Goal: Information Seeking & Learning: Learn about a topic

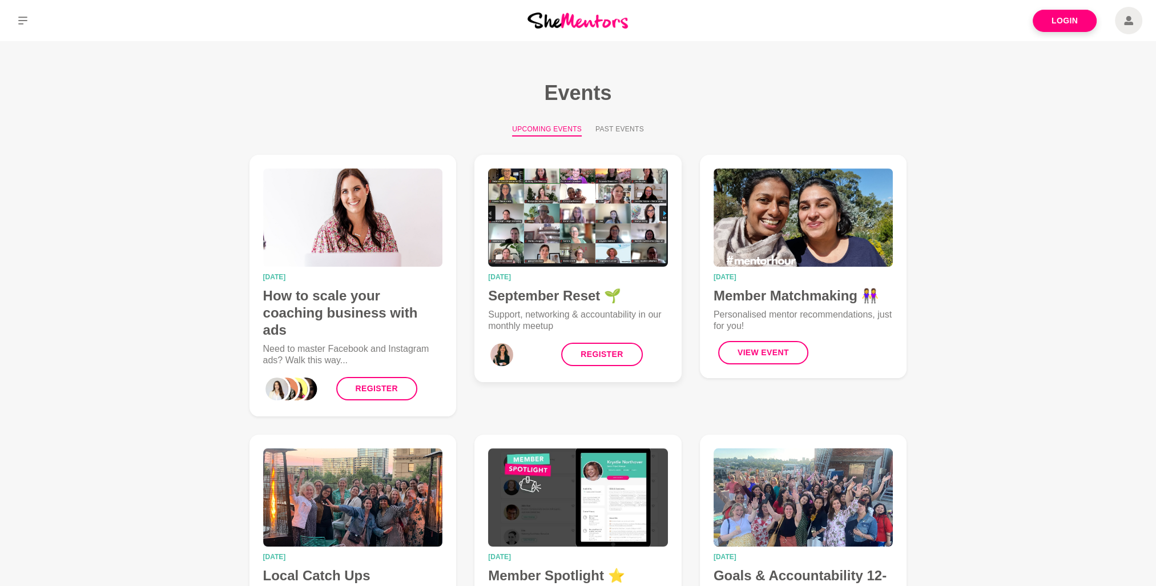
click at [547, 277] on time "[DATE]" at bounding box center [578, 276] width 180 height 7
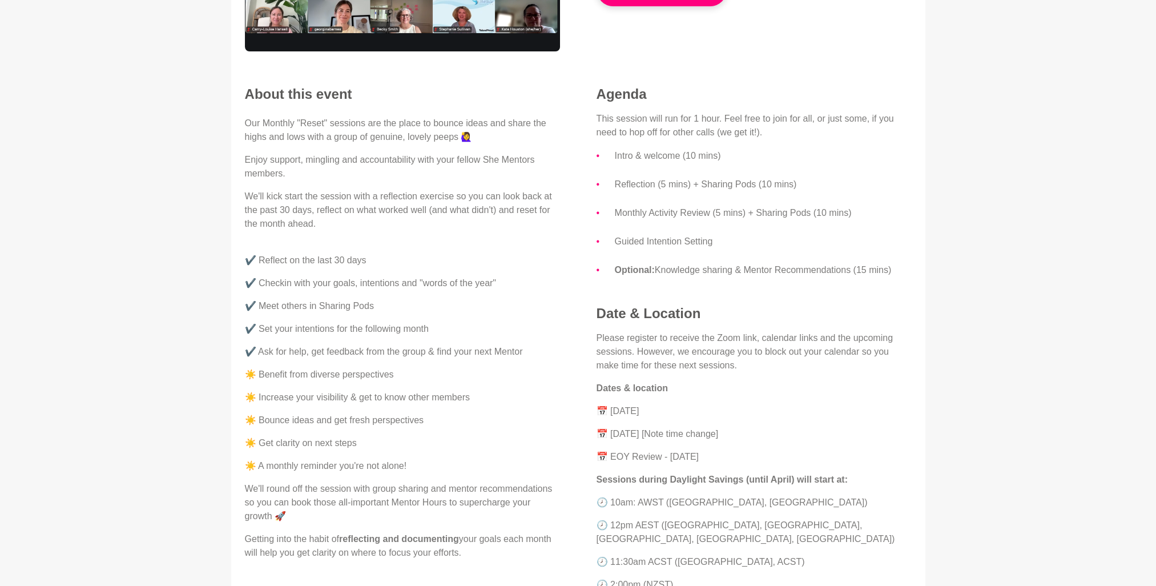
scroll to position [266, 0]
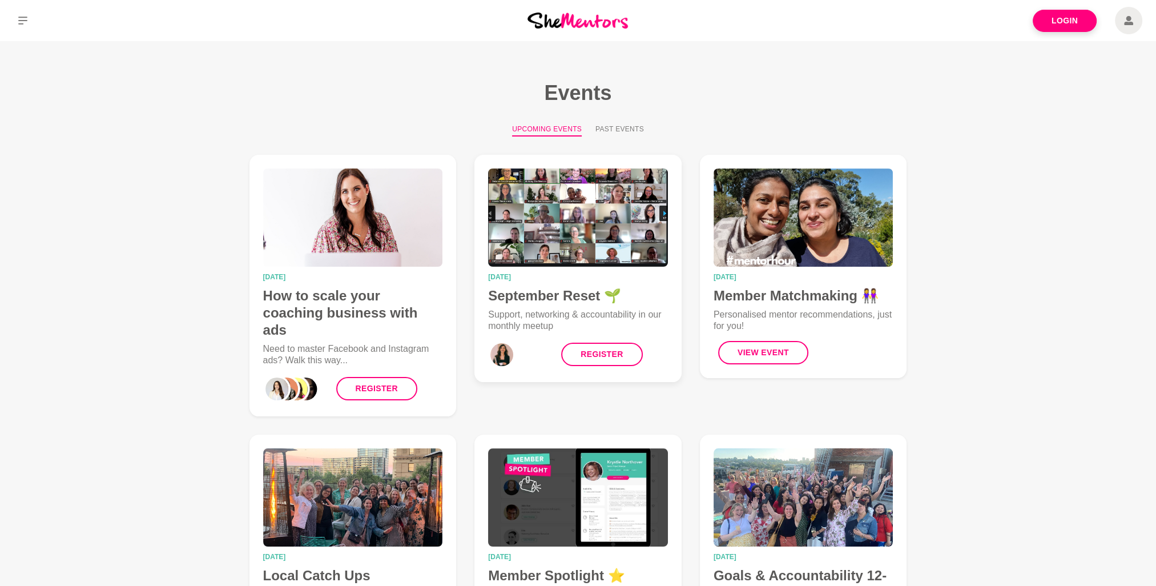
click at [624, 241] on img at bounding box center [578, 217] width 180 height 98
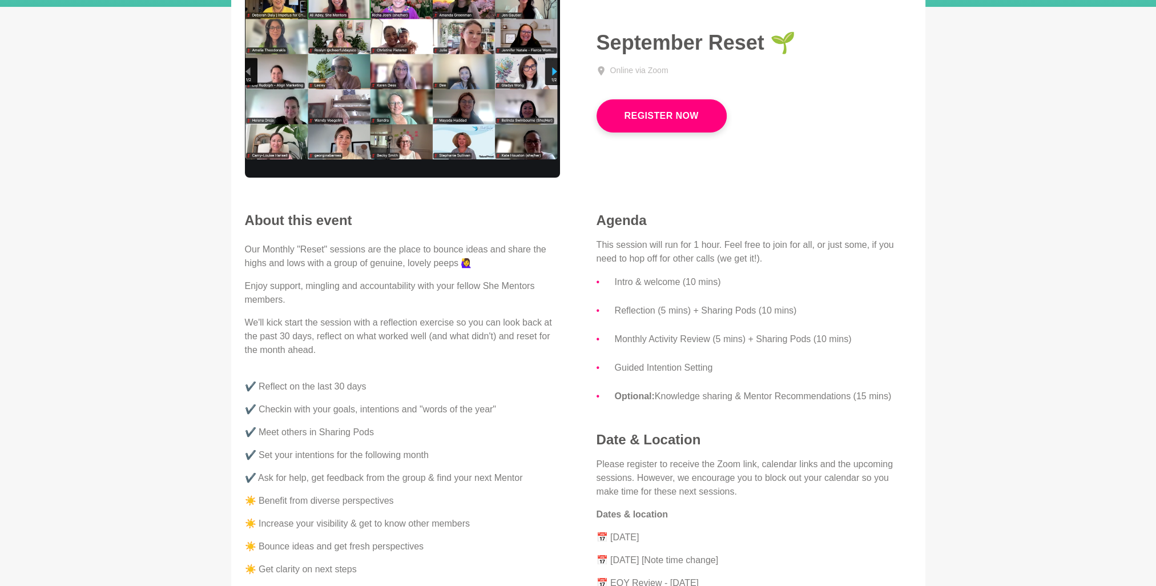
scroll to position [133, 0]
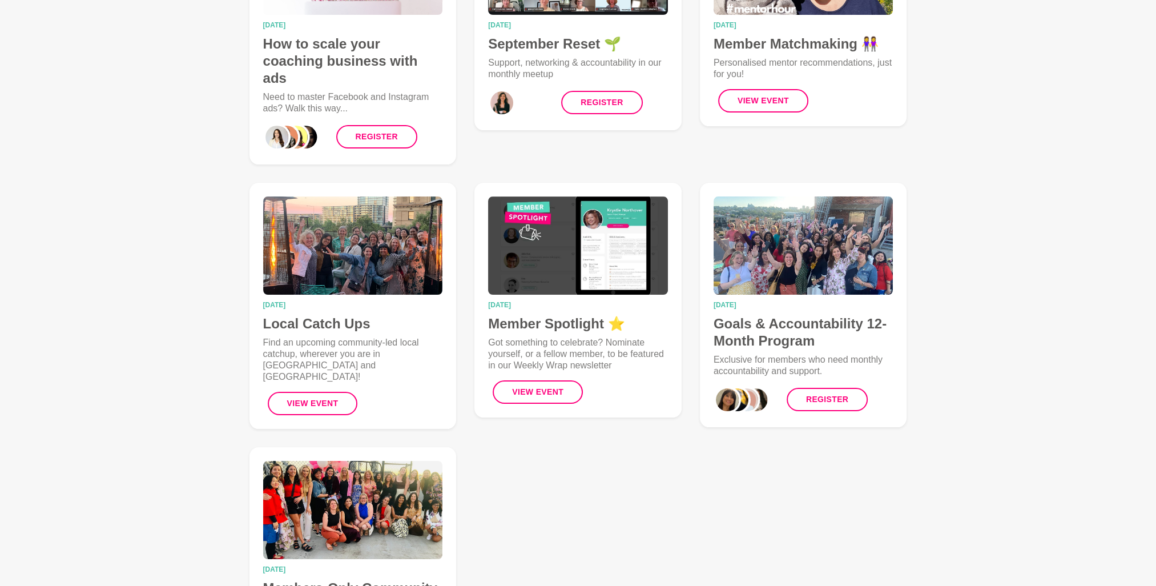
scroll to position [266, 0]
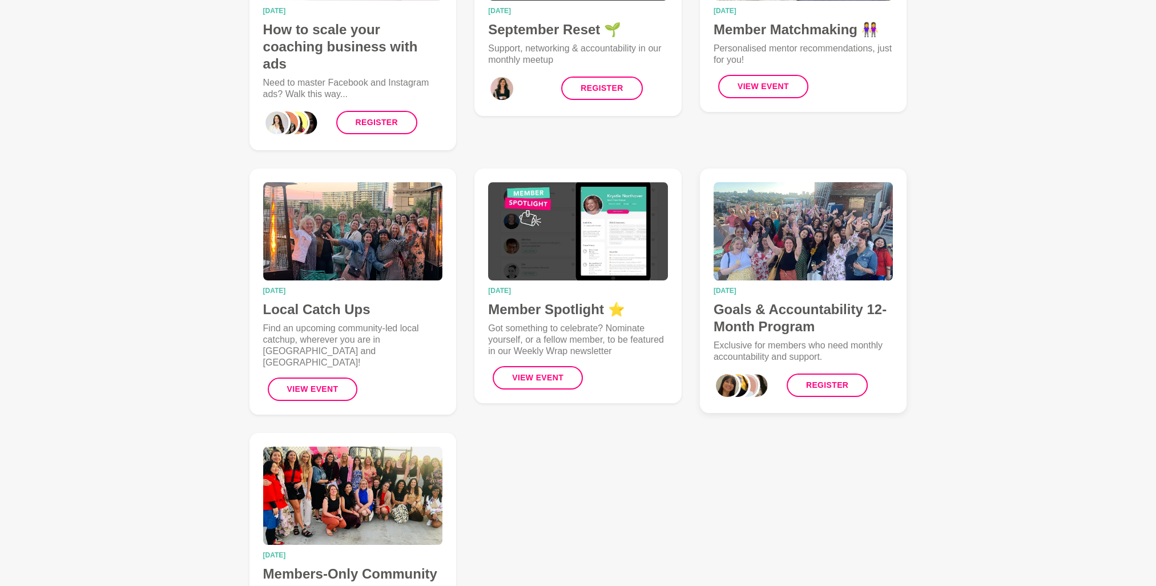
click at [748, 255] on img at bounding box center [804, 231] width 180 height 98
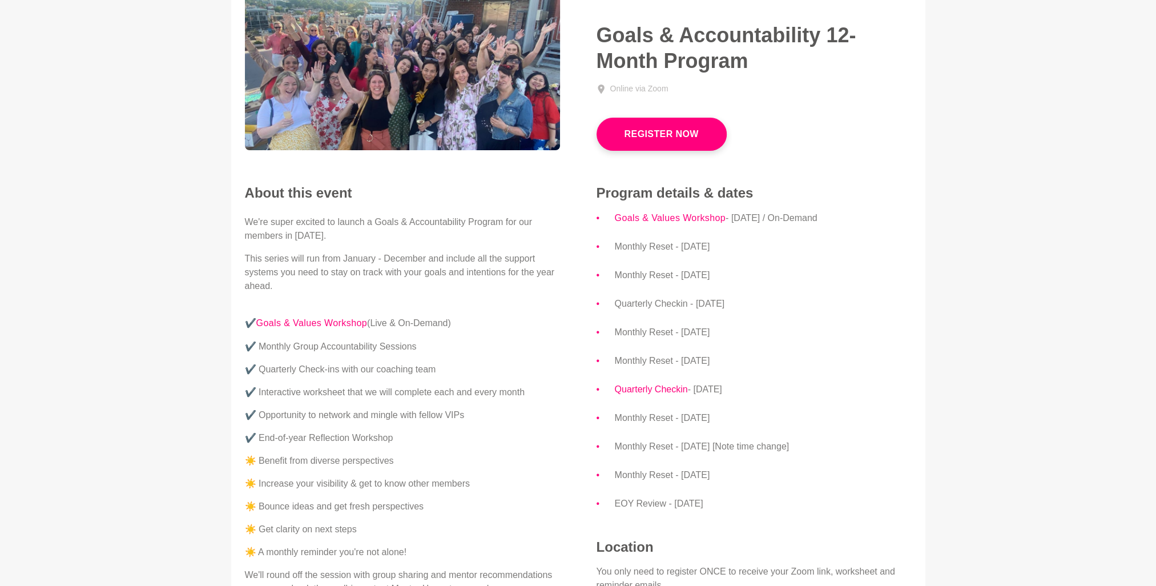
scroll to position [267, 0]
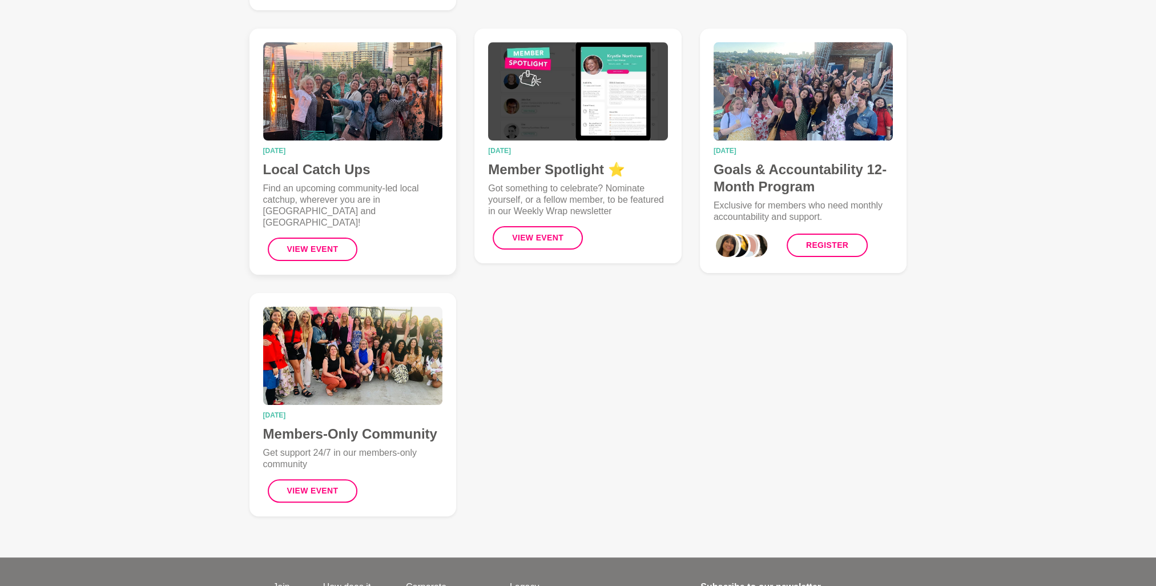
scroll to position [392, 0]
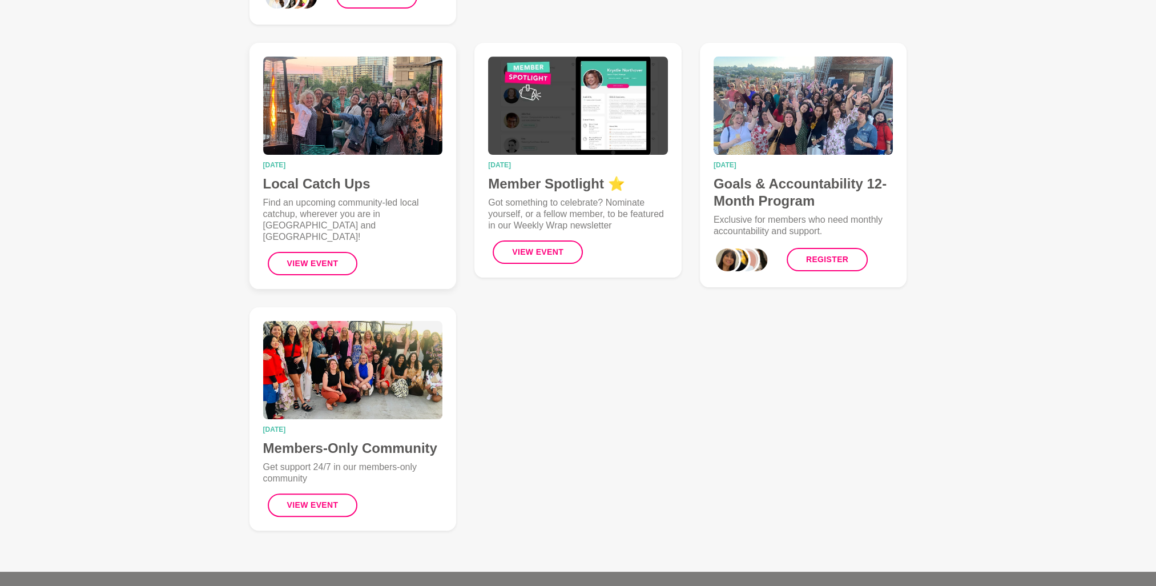
click at [369, 112] on img at bounding box center [353, 106] width 180 height 98
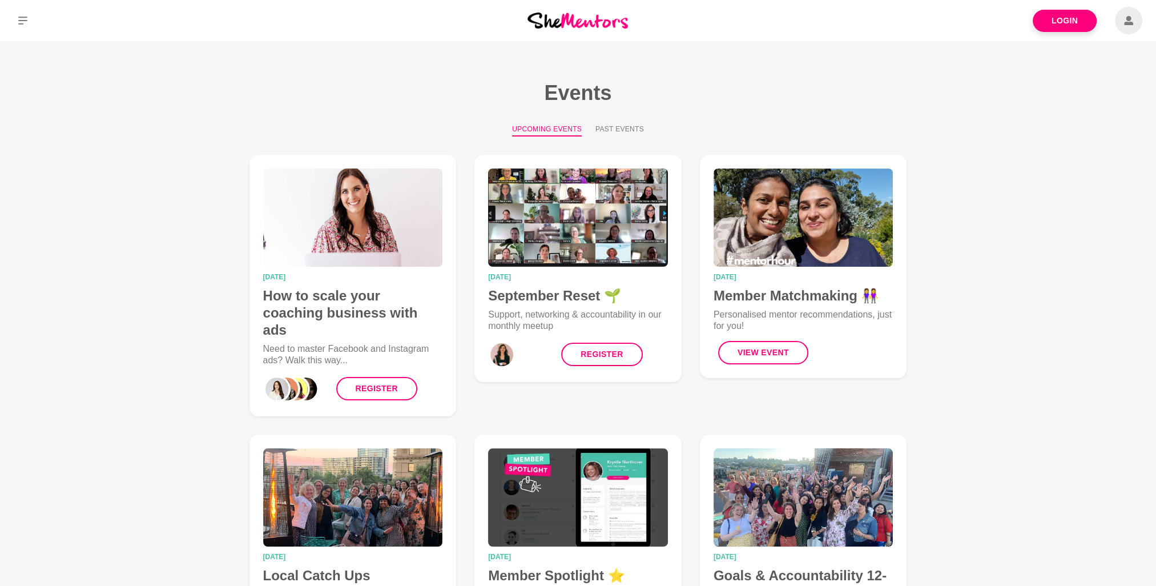
scroll to position [392, 0]
